Goal: Navigation & Orientation: Find specific page/section

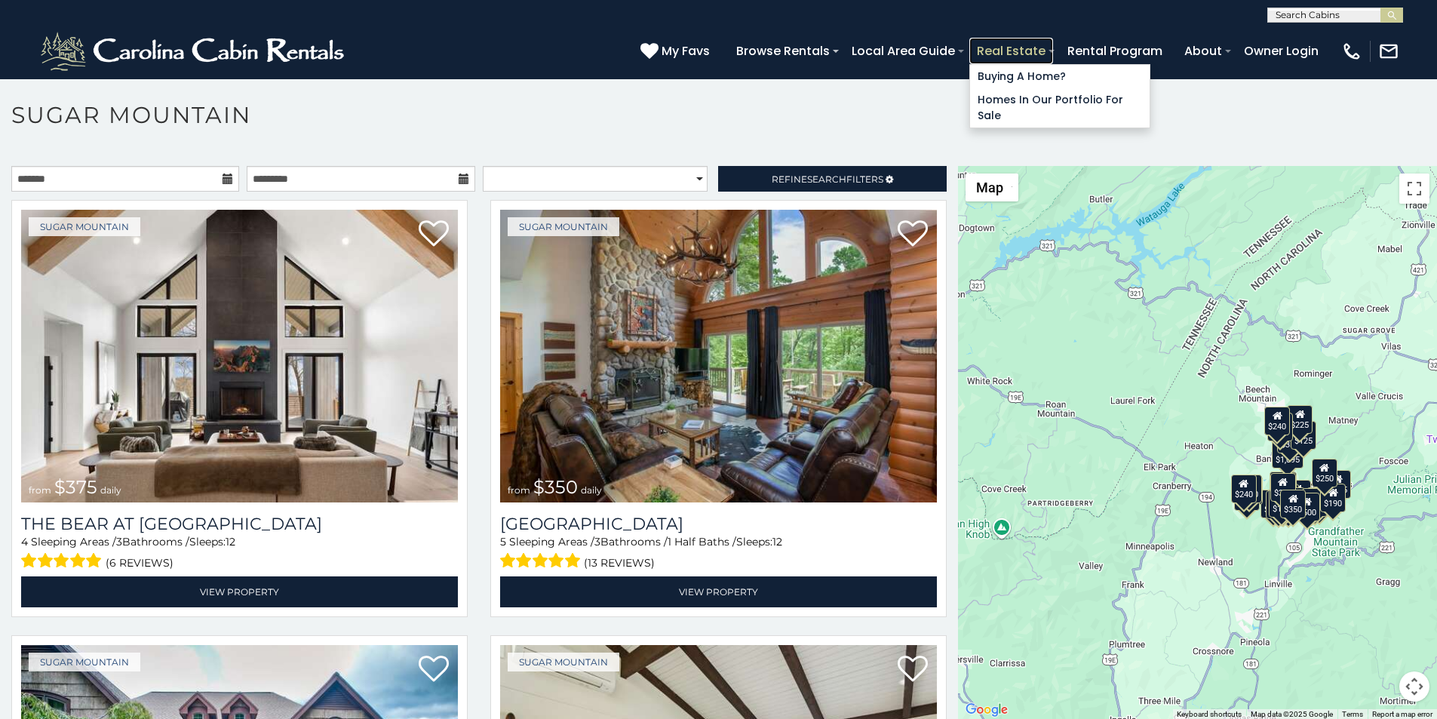
click at [1053, 42] on link "Real Estate" at bounding box center [1011, 51] width 84 height 26
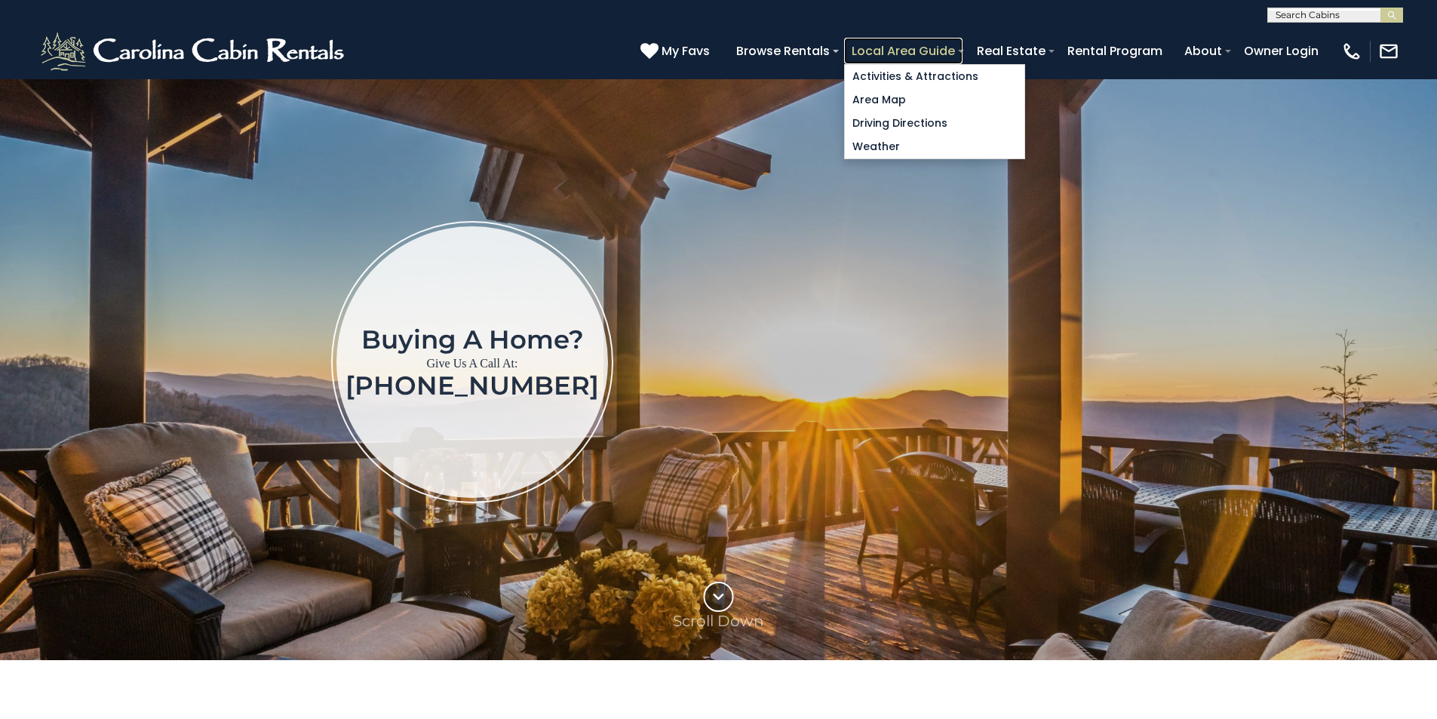
click at [963, 42] on link "Local Area Guide" at bounding box center [903, 51] width 118 height 26
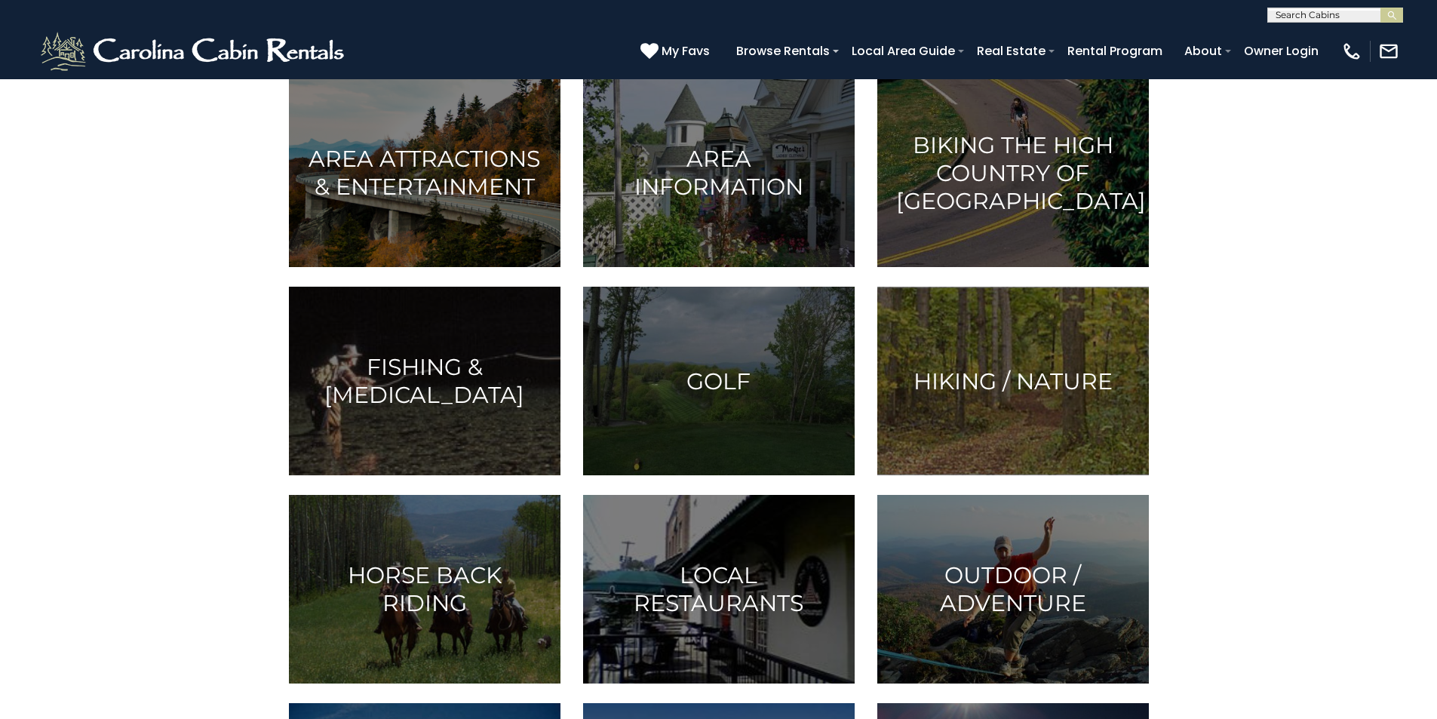
scroll to position [251, 0]
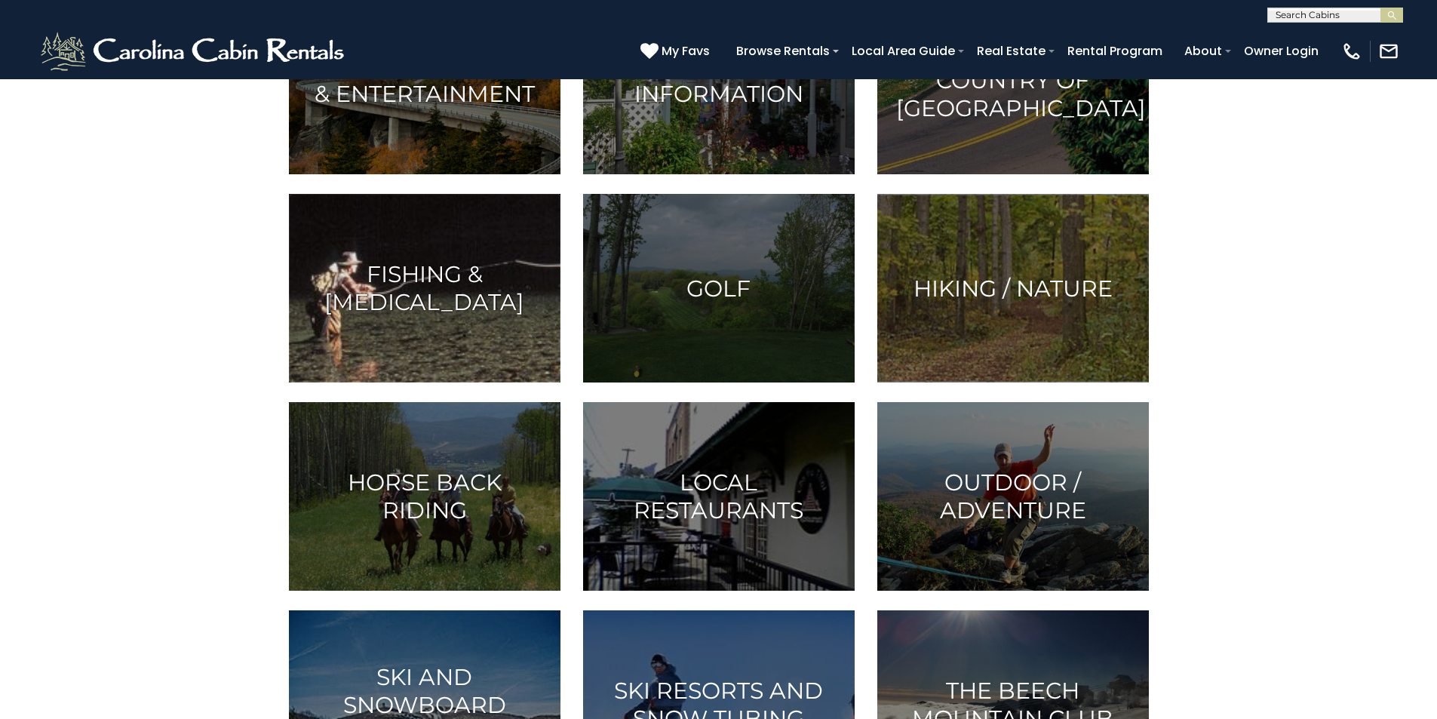
click at [362, 382] on img at bounding box center [425, 288] width 272 height 189
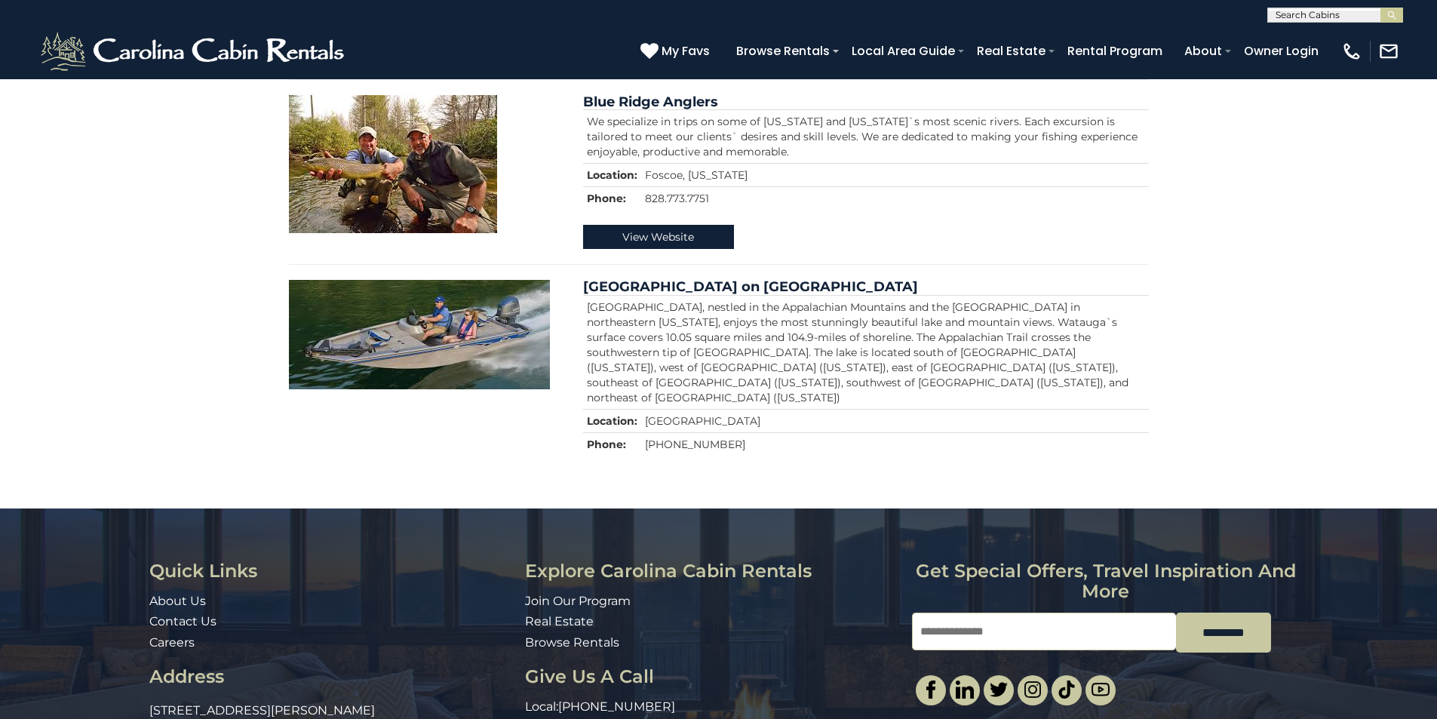
scroll to position [885, 0]
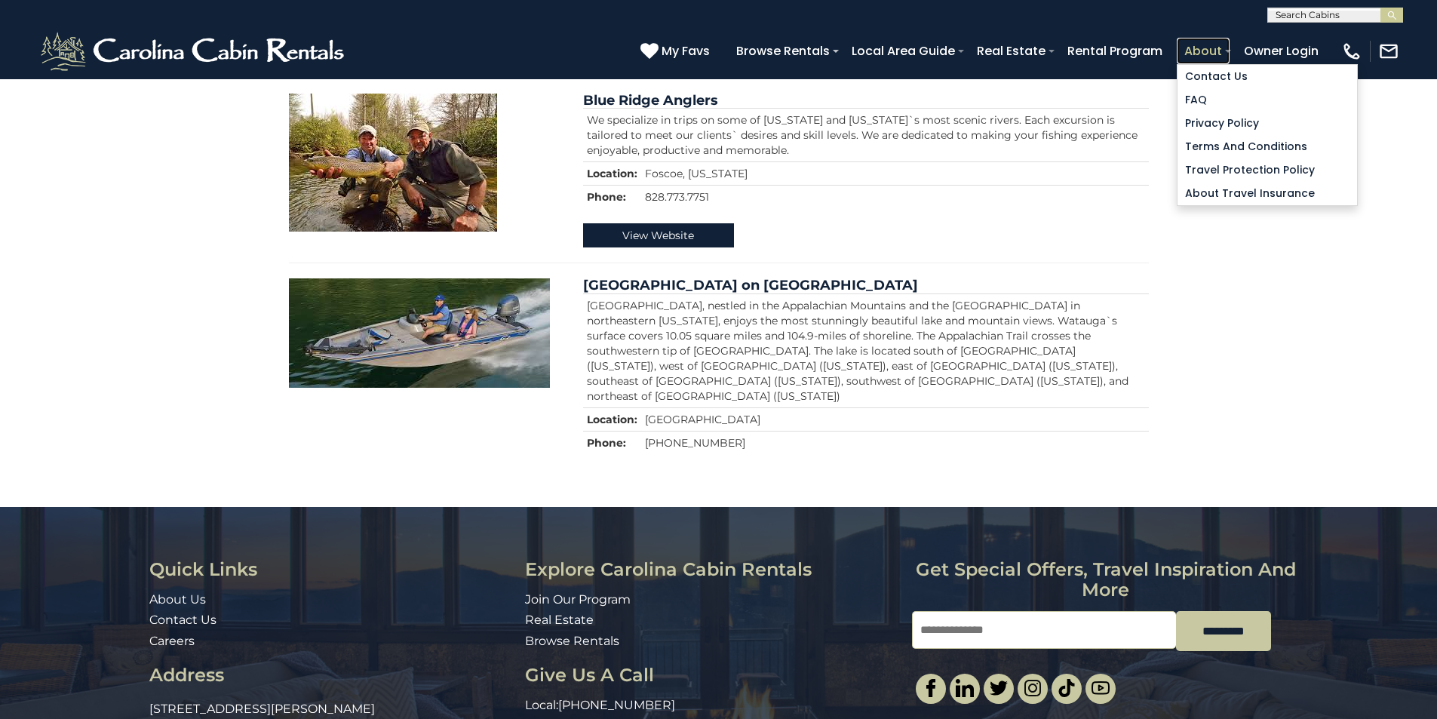
click at [1230, 45] on link "About" at bounding box center [1203, 51] width 53 height 26
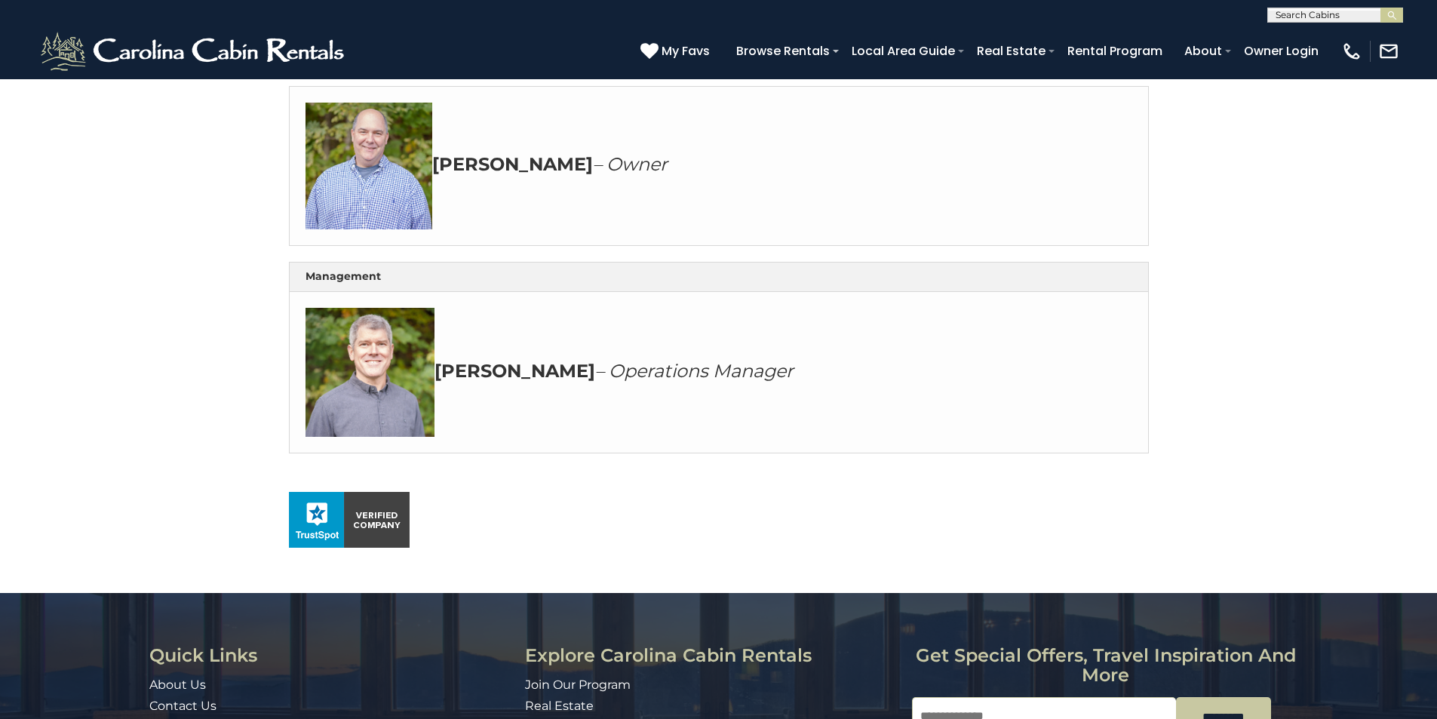
scroll to position [534, 0]
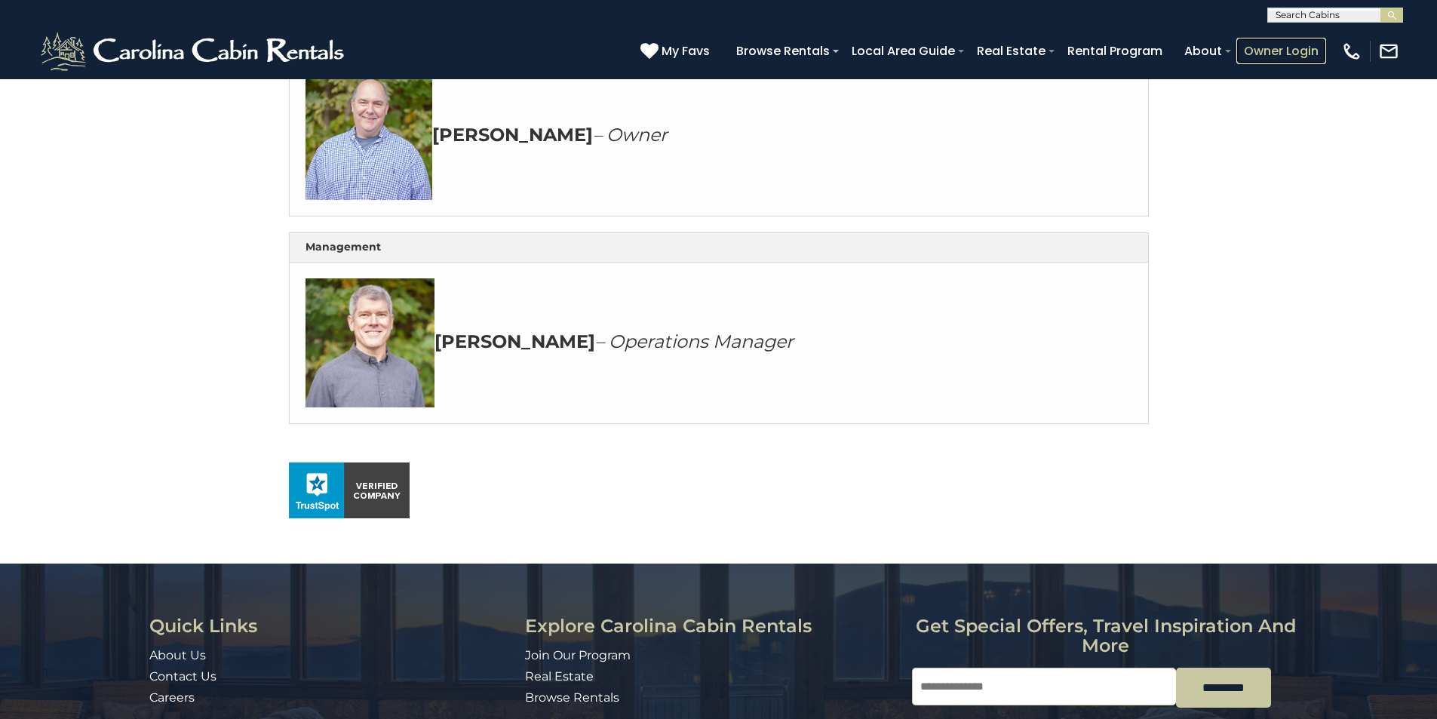
click at [1294, 42] on link "Owner Login" at bounding box center [1281, 51] width 90 height 26
